Goal: Communication & Community: Participate in discussion

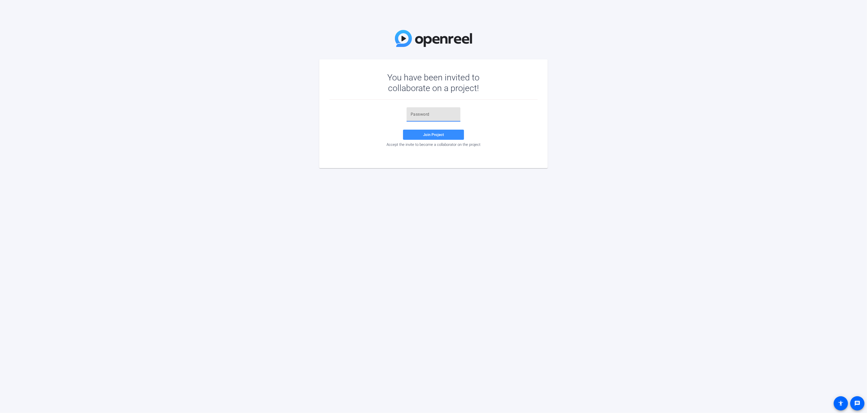
paste input ",ma-Z{"
type input ",ma-Z{"
click at [434, 135] on span "Join Project" at bounding box center [433, 135] width 21 height 5
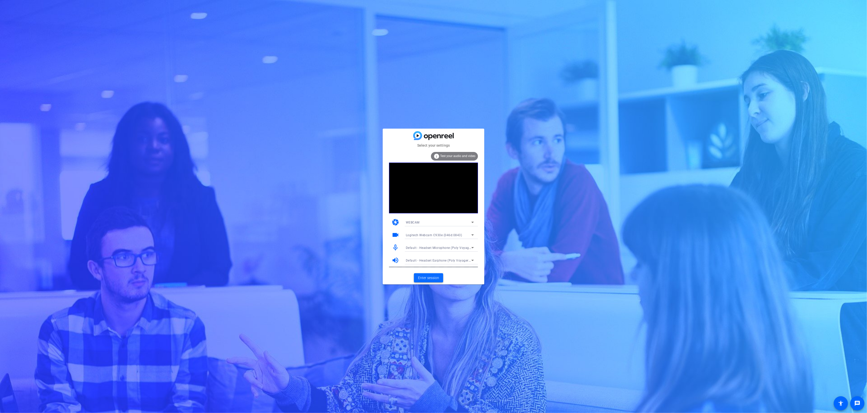
click at [426, 278] on span "Enter session" at bounding box center [428, 277] width 21 height 5
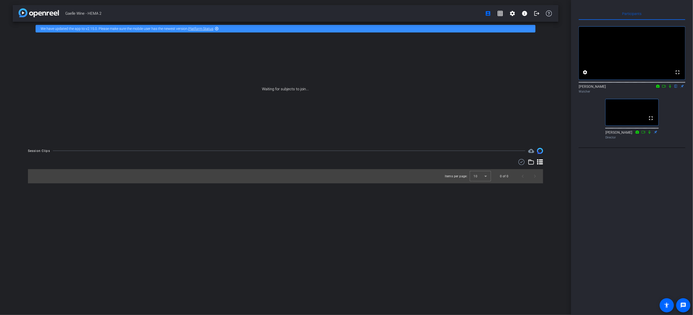
click at [620, 73] on video at bounding box center [632, 53] width 106 height 53
drag, startPoint x: 625, startPoint y: 67, endPoint x: 626, endPoint y: 62, distance: 4.4
click at [625, 67] on video at bounding box center [632, 53] width 106 height 53
click at [663, 88] on icon at bounding box center [664, 87] width 4 height 4
click at [669, 88] on icon at bounding box center [670, 87] width 4 height 4
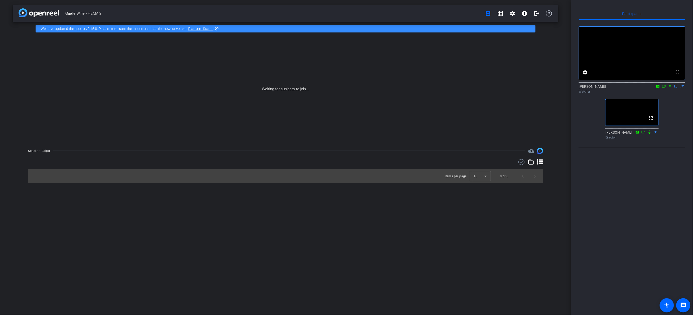
click at [658, 88] on icon at bounding box center [658, 87] width 4 height 4
click at [672, 129] on div at bounding box center [346, 157] width 693 height 315
click at [605, 39] on video at bounding box center [632, 53] width 106 height 53
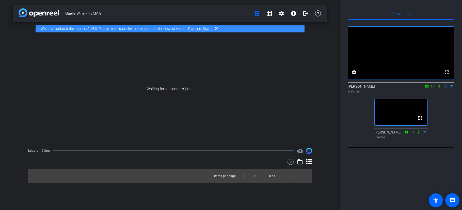
click at [432, 88] on icon at bounding box center [433, 87] width 4 height 4
click at [439, 88] on icon at bounding box center [439, 87] width 4 height 4
click at [383, 67] on video at bounding box center [401, 53] width 106 height 53
drag, startPoint x: 370, startPoint y: 70, endPoint x: 366, endPoint y: 49, distance: 20.9
click at [366, 49] on video at bounding box center [401, 53] width 106 height 53
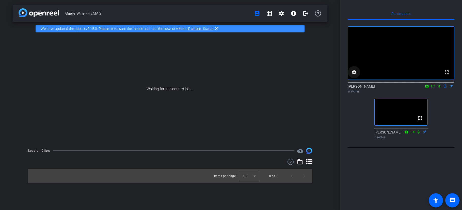
click at [354, 75] on mat-icon "settings" at bounding box center [354, 72] width 6 height 6
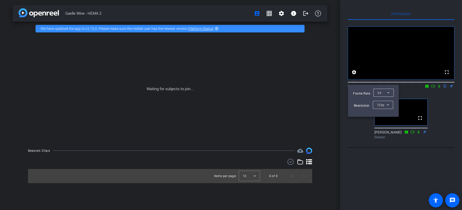
click at [373, 46] on div at bounding box center [231, 105] width 462 height 210
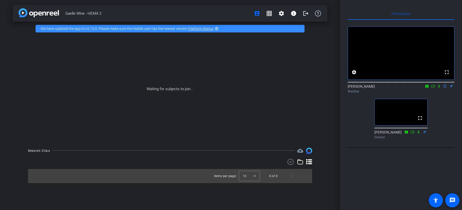
click at [450, 130] on div "fullscreen settings [PERSON_NAME] flip Watcher fullscreen [PERSON_NAME] Director" at bounding box center [401, 80] width 107 height 121
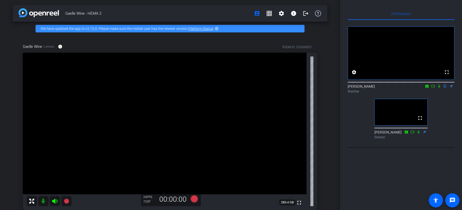
click at [427, 88] on icon at bounding box center [426, 86] width 3 height 3
click at [427, 92] on div at bounding box center [231, 105] width 462 height 210
click at [427, 88] on icon at bounding box center [426, 86] width 3 height 3
click at [427, 92] on div at bounding box center [231, 105] width 462 height 210
click at [439, 88] on icon at bounding box center [439, 86] width 2 height 3
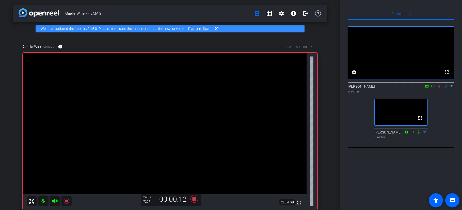
click at [439, 88] on icon at bounding box center [439, 87] width 4 height 4
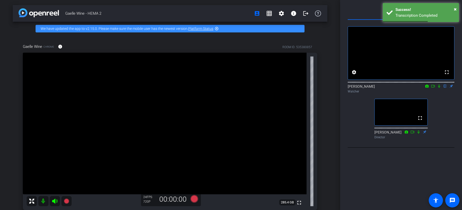
click at [439, 88] on icon at bounding box center [439, 87] width 4 height 4
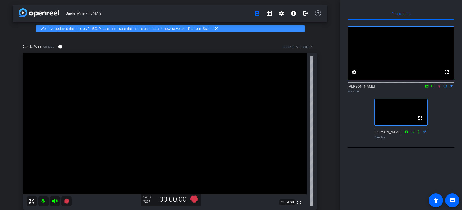
click at [439, 88] on icon at bounding box center [439, 86] width 3 height 3
